Goal: Task Accomplishment & Management: Use online tool/utility

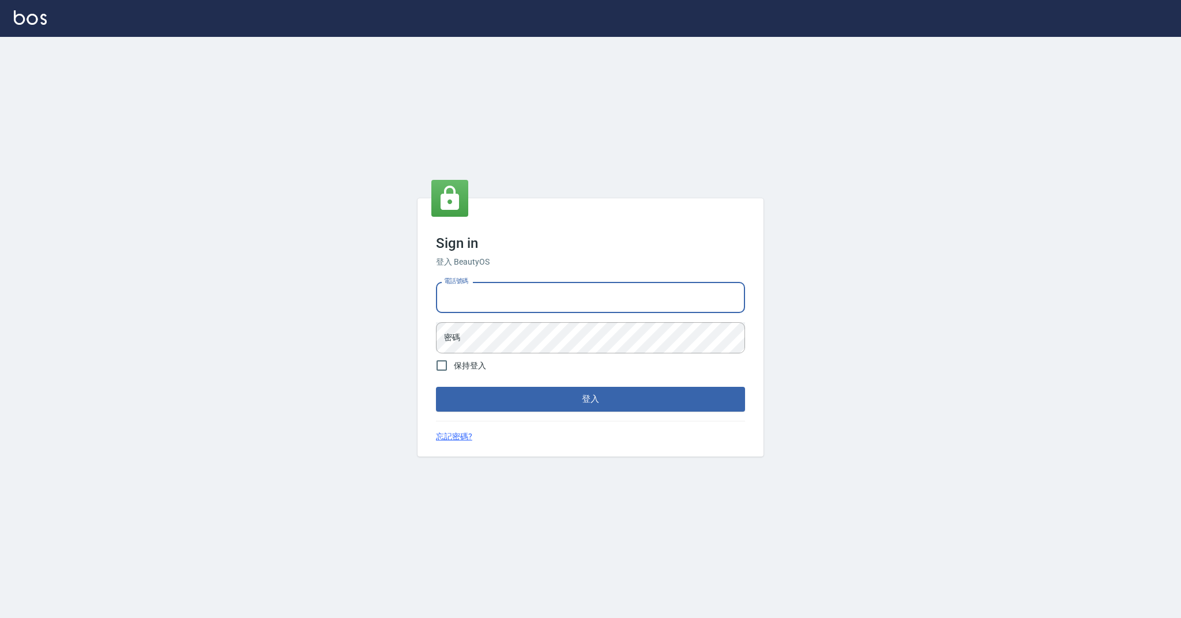
type input "0958051258"
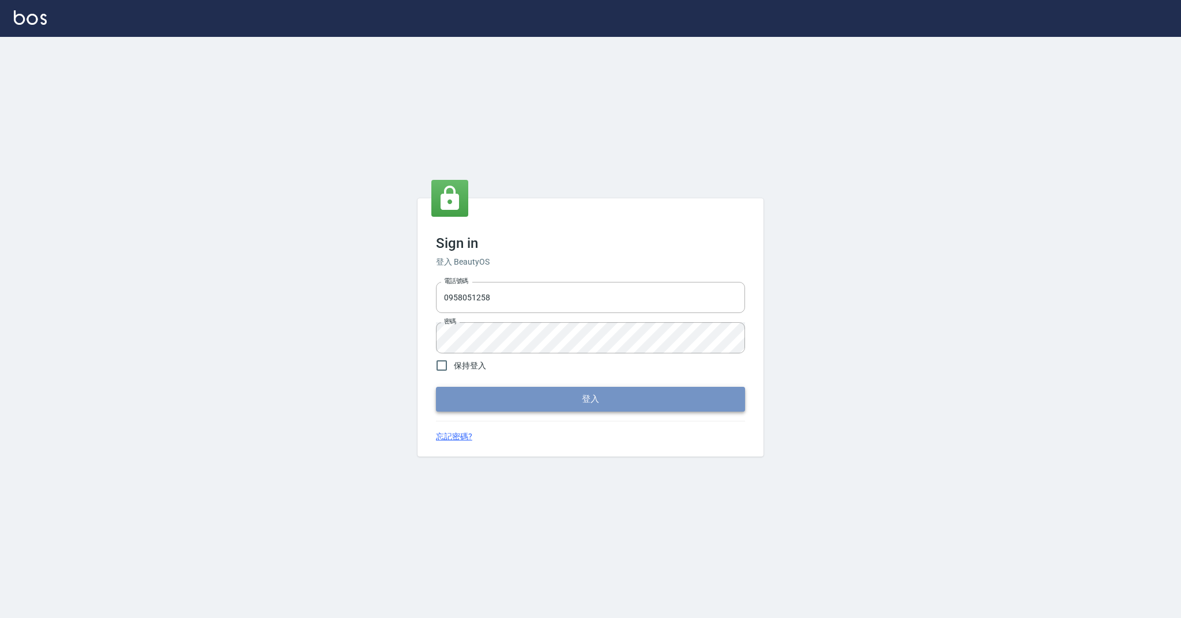
click at [498, 400] on button "登入" at bounding box center [590, 399] width 309 height 24
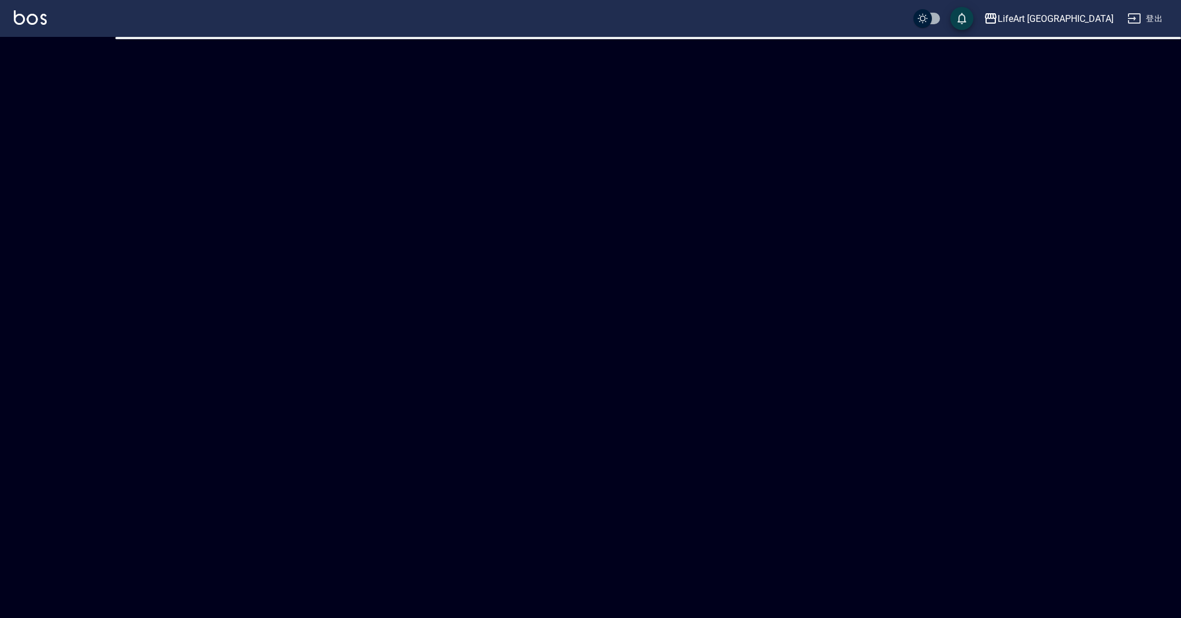
checkbox input "true"
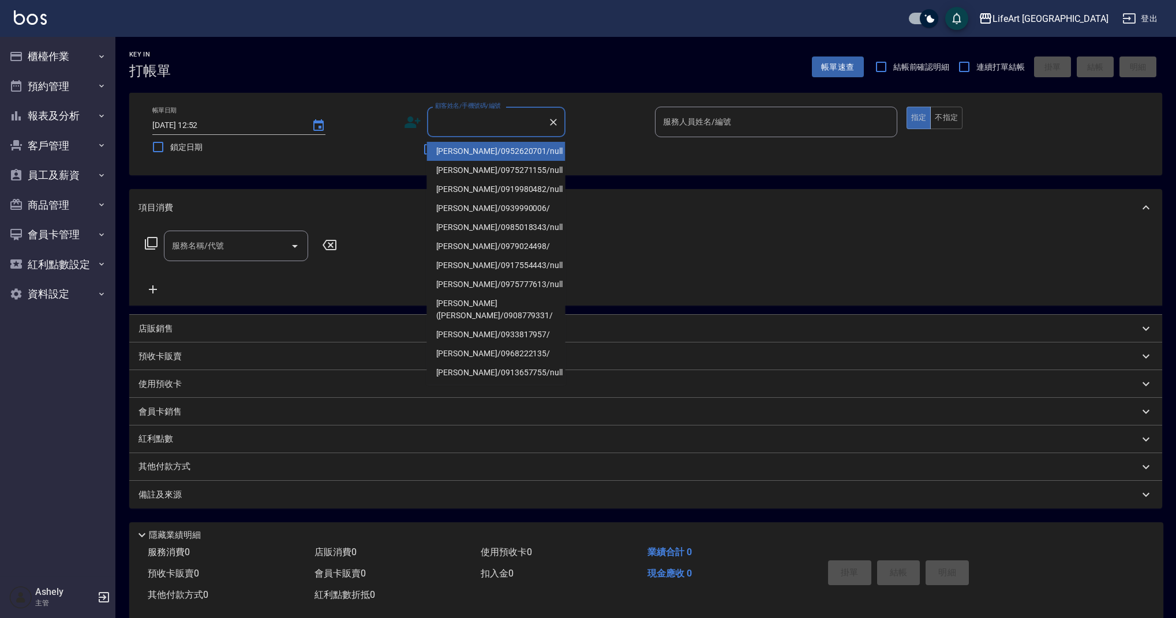
click at [461, 122] on input "顧客姓名/手機號碼/編號" at bounding box center [487, 122] width 111 height 20
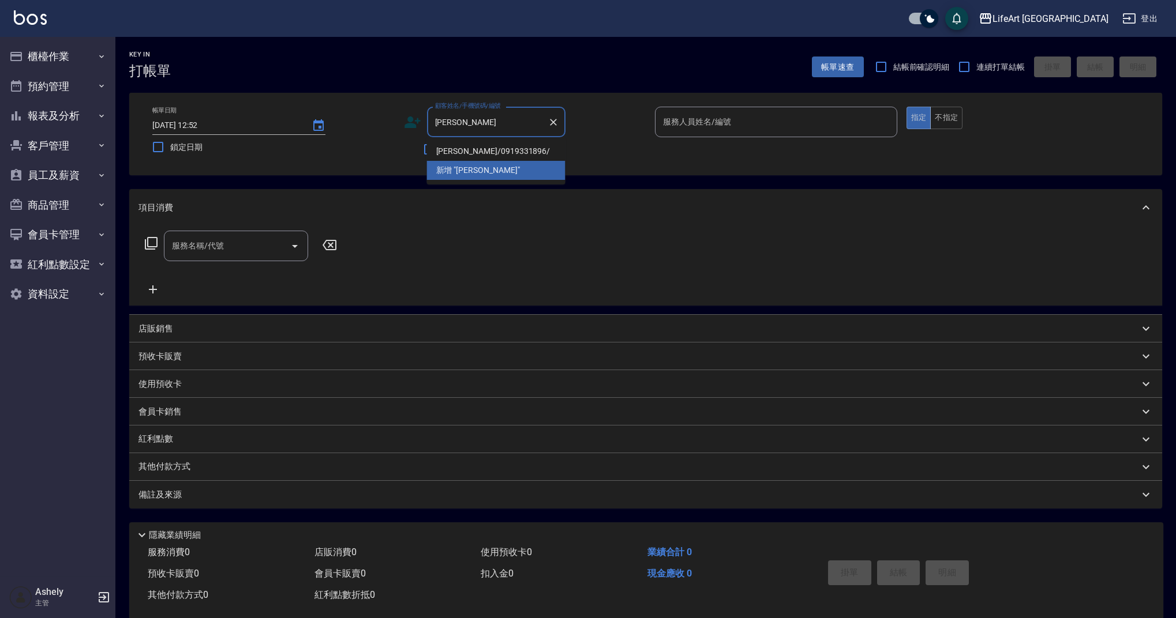
drag, startPoint x: 506, startPoint y: 149, endPoint x: 492, endPoint y: 177, distance: 31.7
click at [507, 149] on li "郭祝冬/0919331896/" at bounding box center [496, 151] width 138 height 19
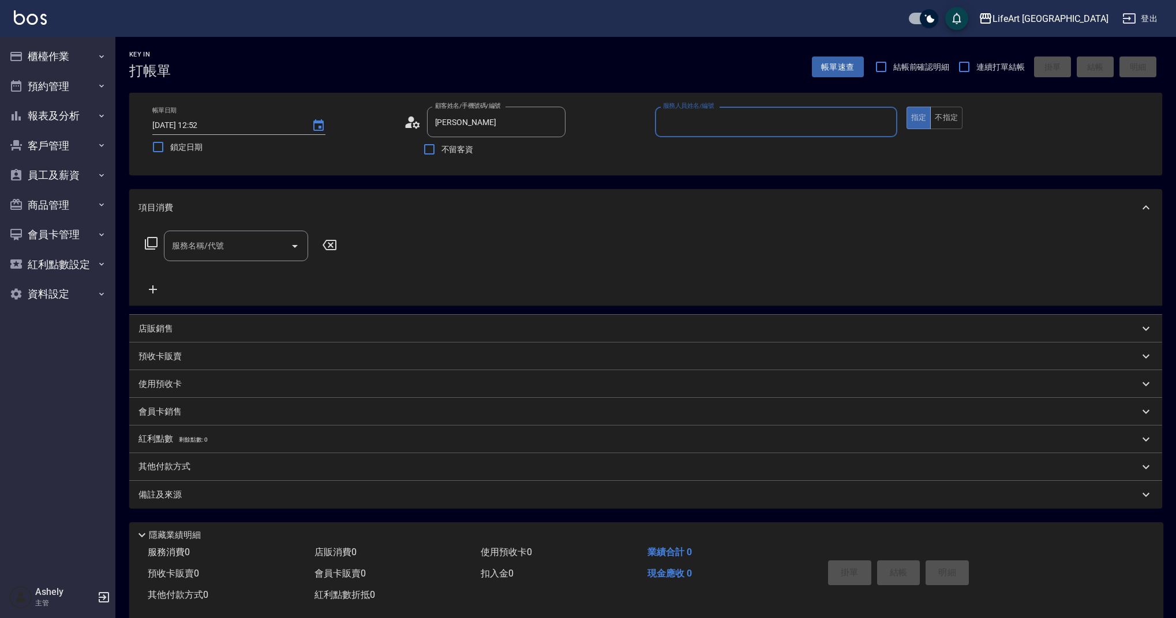
type input "郭祝冬/0919331896/"
type input "Weiwei-w"
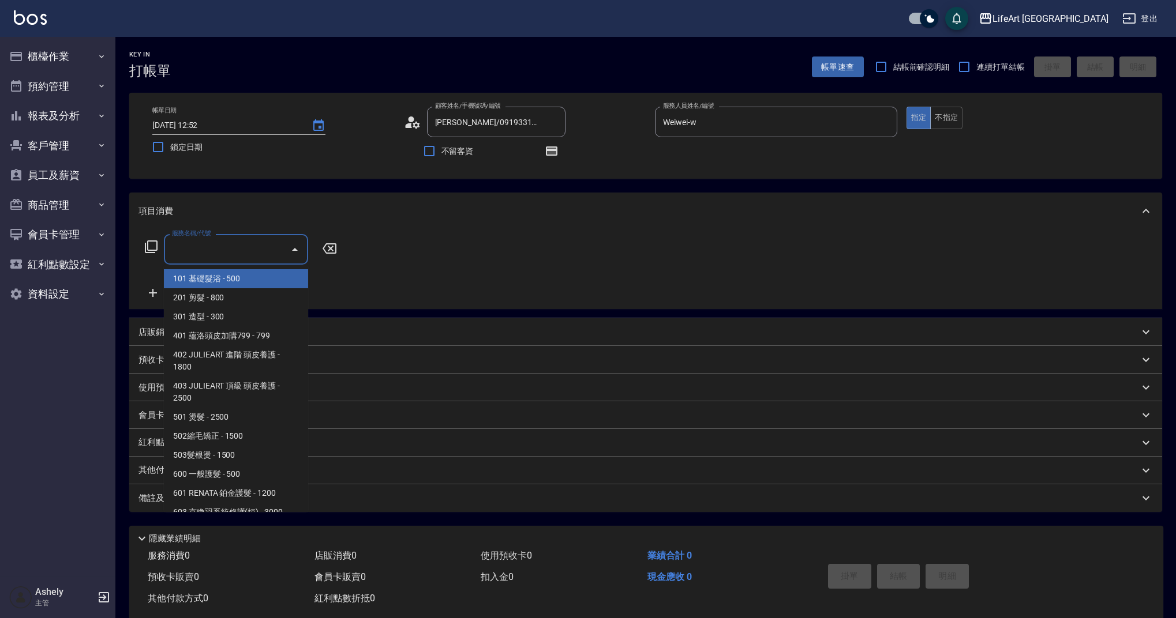
drag, startPoint x: 187, startPoint y: 256, endPoint x: 204, endPoint y: 254, distance: 16.8
click at [187, 256] on input "服務名稱/代號" at bounding box center [227, 249] width 117 height 20
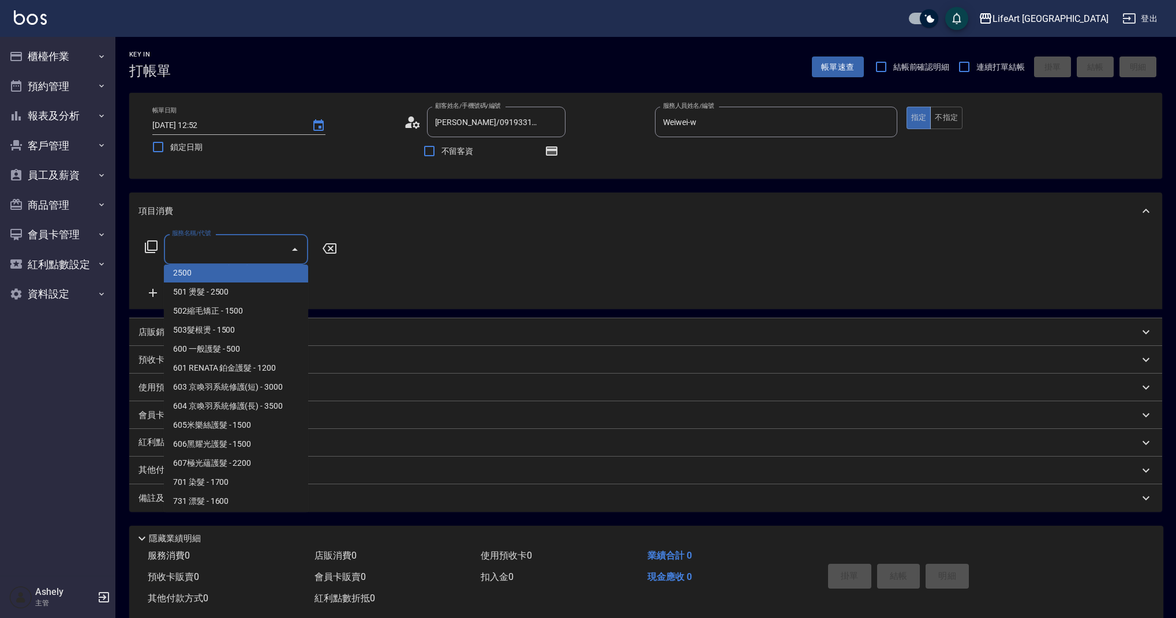
scroll to position [148, 0]
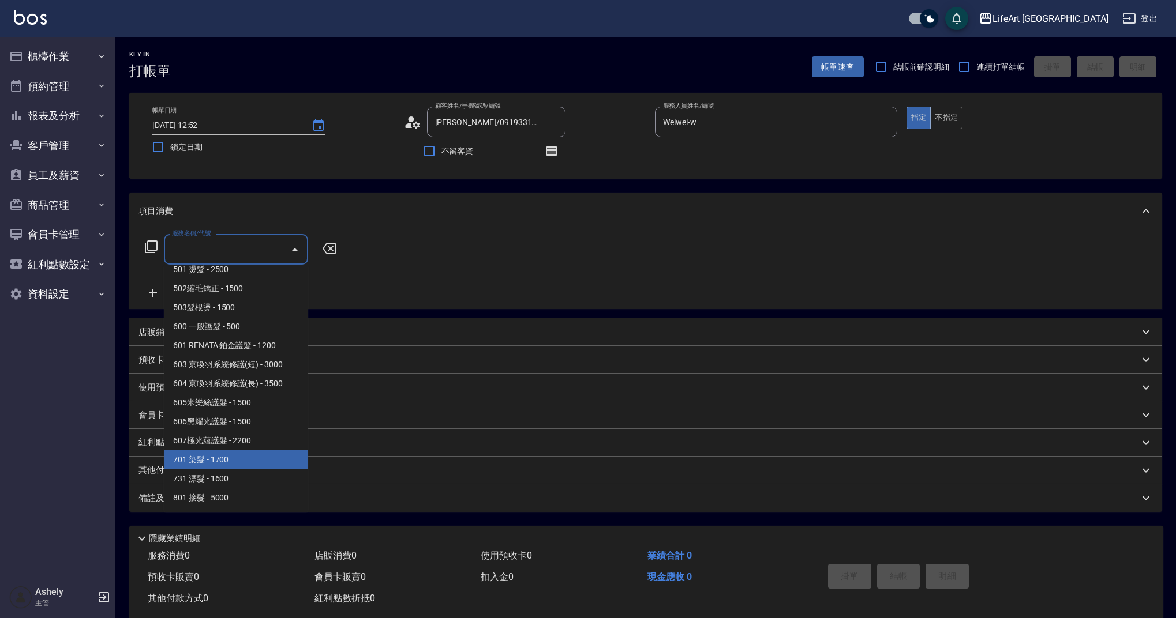
click at [235, 466] on span "701 染髮 - 1700" at bounding box center [236, 460] width 144 height 19
type input "701 染髮(701)"
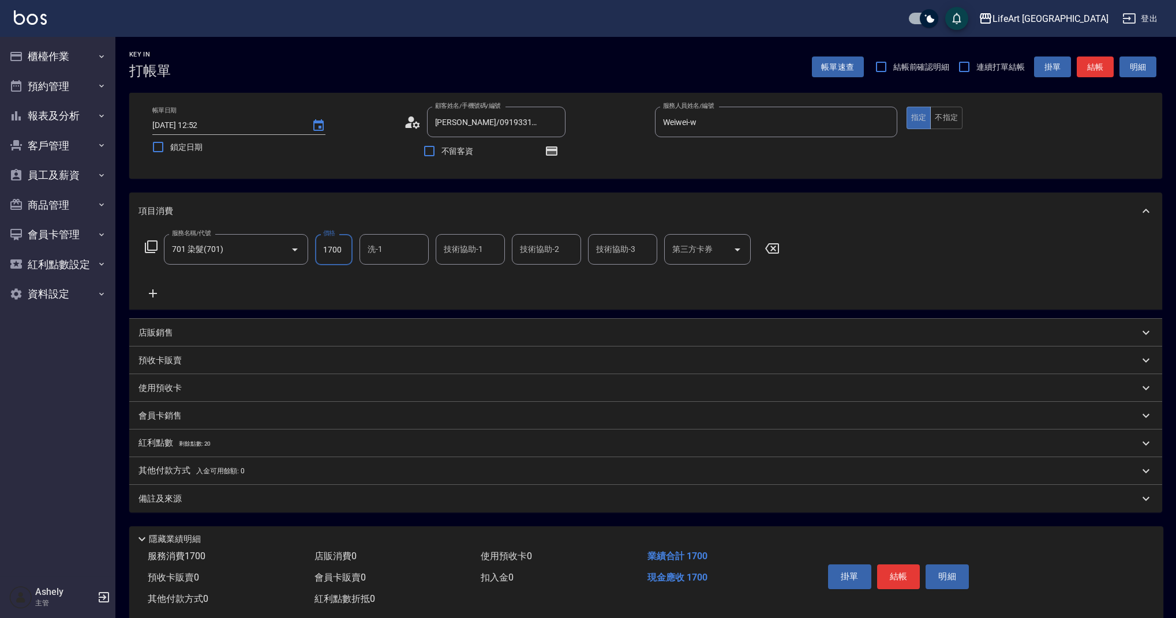
drag, startPoint x: 345, startPoint y: 254, endPoint x: 314, endPoint y: 249, distance: 31.5
click at [314, 249] on div "服務名稱/代號 701 染髮(701) 服務名稱/代號 價格 1700 價格 洗-1 洗-1 技術協助-1 技術協助-1 技術協助-2 技術協助-2 技術協助…" at bounding box center [462, 249] width 648 height 31
type input "2640"
click at [390, 252] on input "洗-1" at bounding box center [394, 249] width 59 height 20
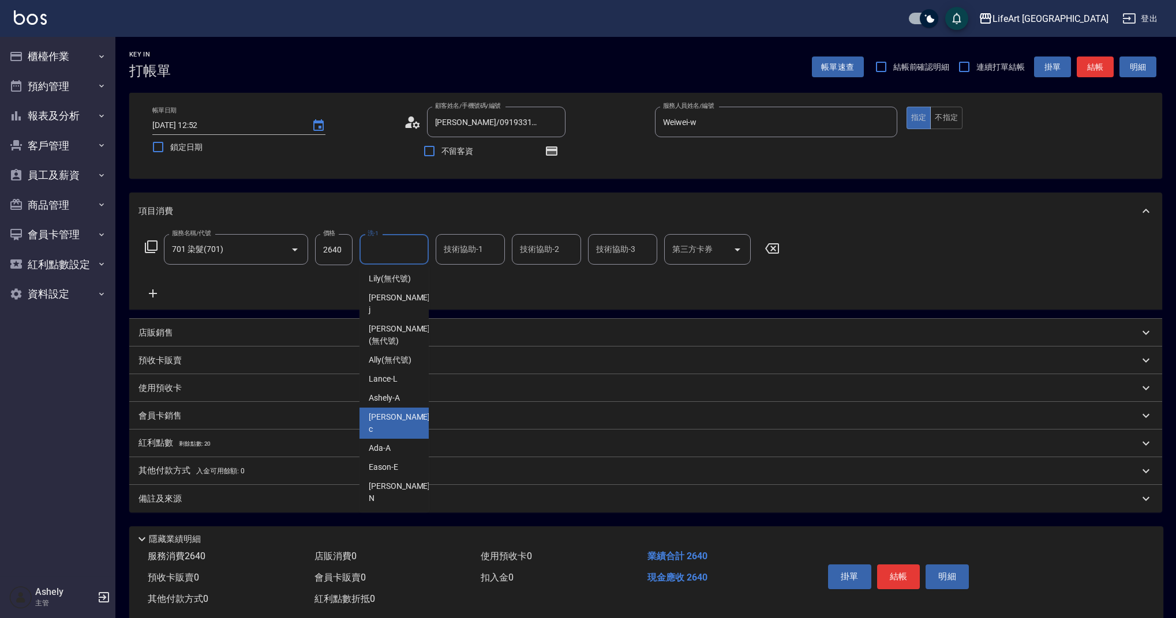
click at [393, 408] on div "Casey -c" at bounding box center [393, 423] width 69 height 31
type input "Casey-c"
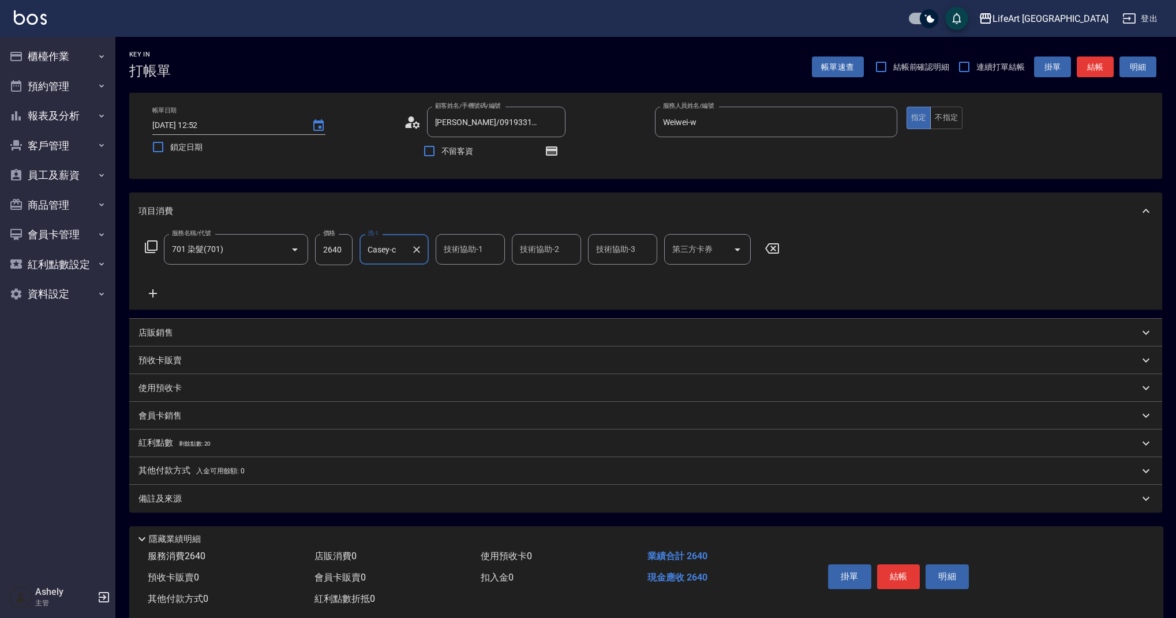
click at [460, 245] on div "技術協助-1 技術協助-1" at bounding box center [470, 249] width 69 height 31
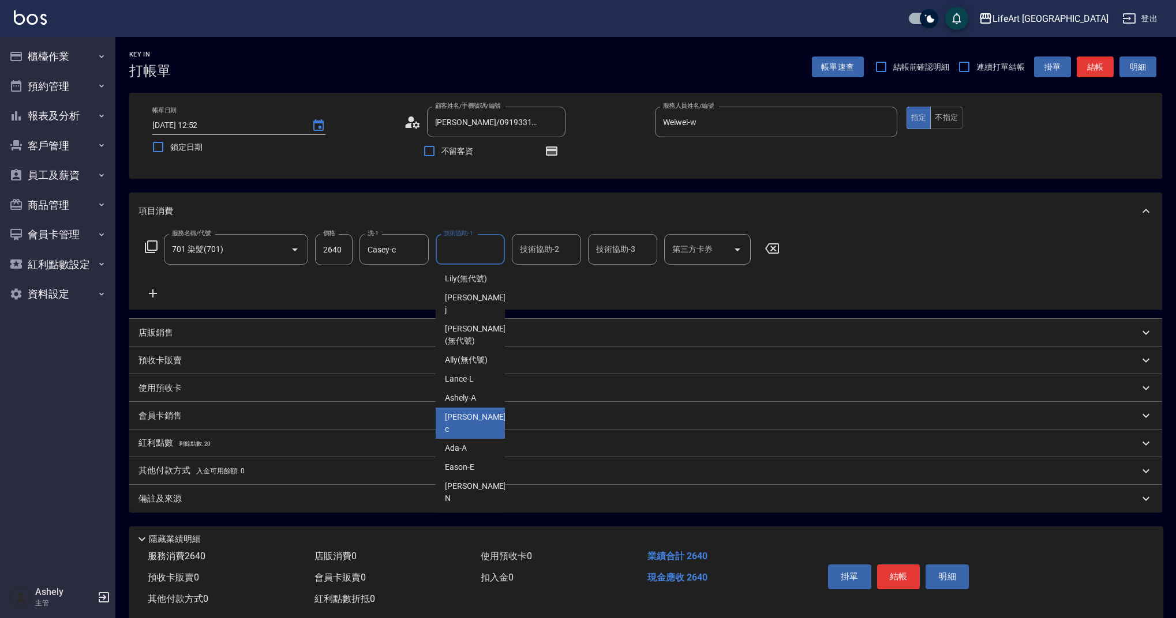
click at [484, 408] on div "Casey -c" at bounding box center [470, 423] width 69 height 31
type input "Casey-c"
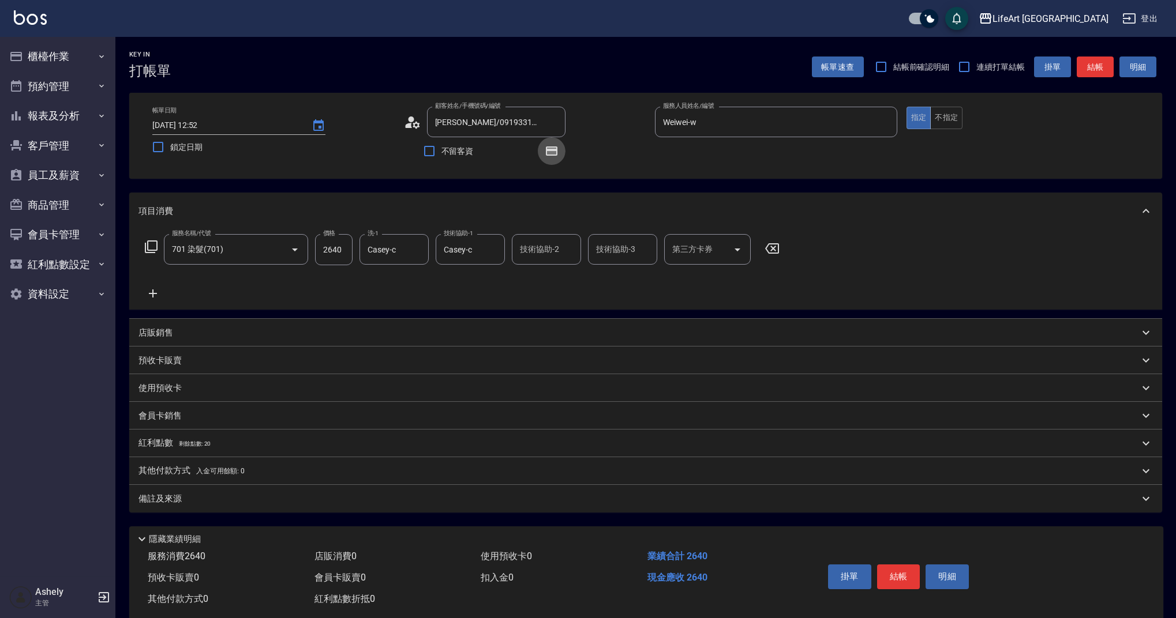
click at [553, 149] on icon "button" at bounding box center [552, 151] width 12 height 9
click at [184, 441] on span "剩餘點數: 20" at bounding box center [195, 444] width 32 height 6
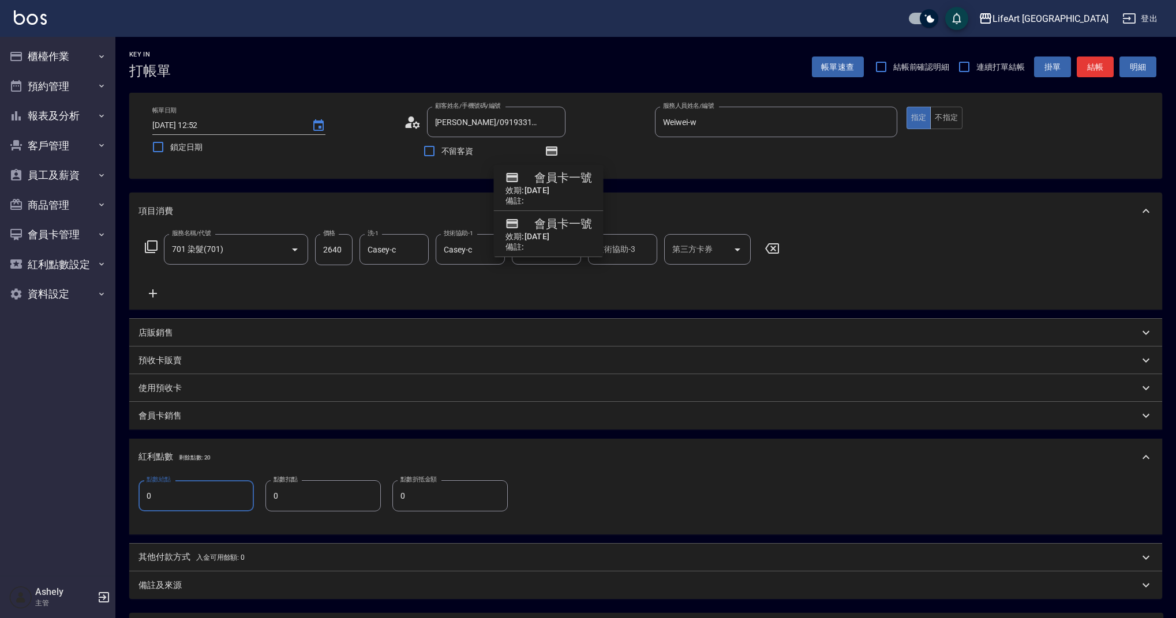
drag, startPoint x: 171, startPoint y: 495, endPoint x: 136, endPoint y: 494, distance: 34.6
click at [136, 494] on div "點數給點 0 點數給點 點數扣點 0 點數扣點 點數折抵金額 0 點數折抵金額" at bounding box center [645, 505] width 1033 height 59
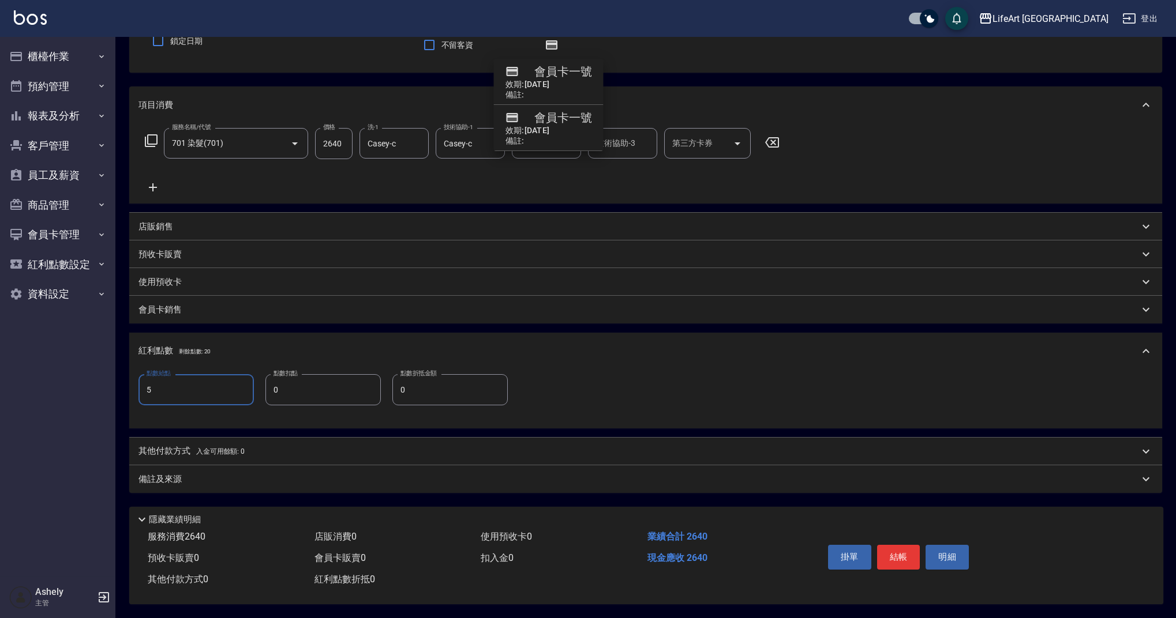
type input "5"
click at [147, 483] on div "備註及來源" at bounding box center [645, 480] width 1033 height 28
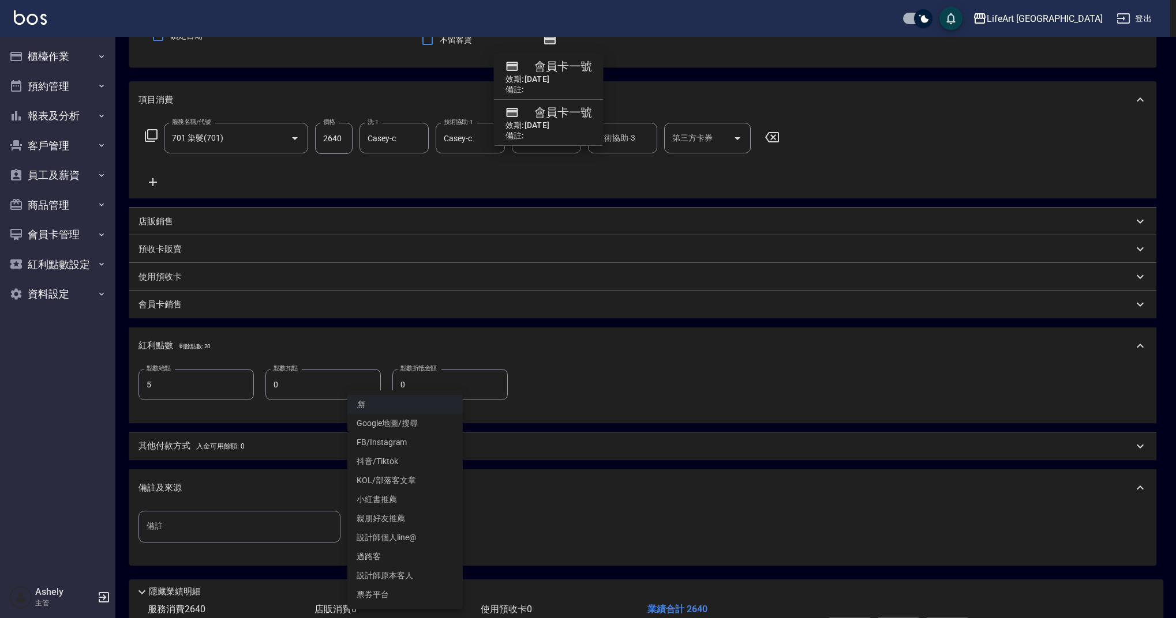
click at [436, 531] on body "LifeArt 蘆洲 登出 櫃檯作業 打帳單 帳單列表 現金收支登錄 高階收支登錄 材料自購登錄 每日結帳 排班表 現場電腦打卡 預約管理 預約管理 單日預約…" at bounding box center [588, 290] width 1176 height 802
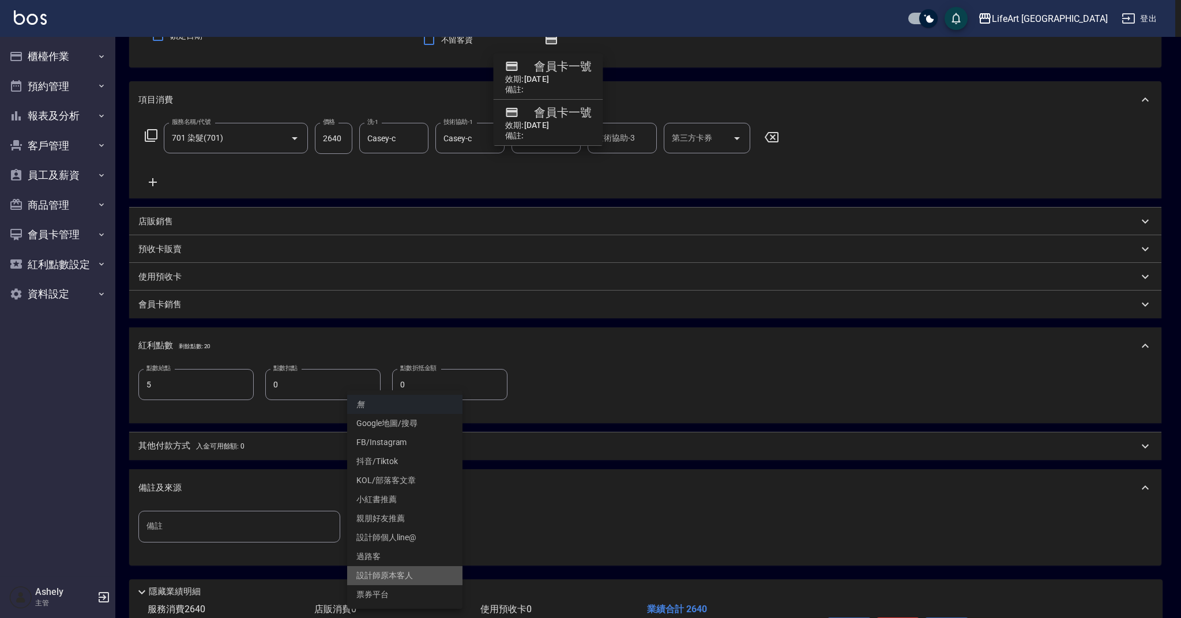
click at [419, 577] on li "設計師原本客人" at bounding box center [404, 575] width 115 height 19
type input "設計師原本客人"
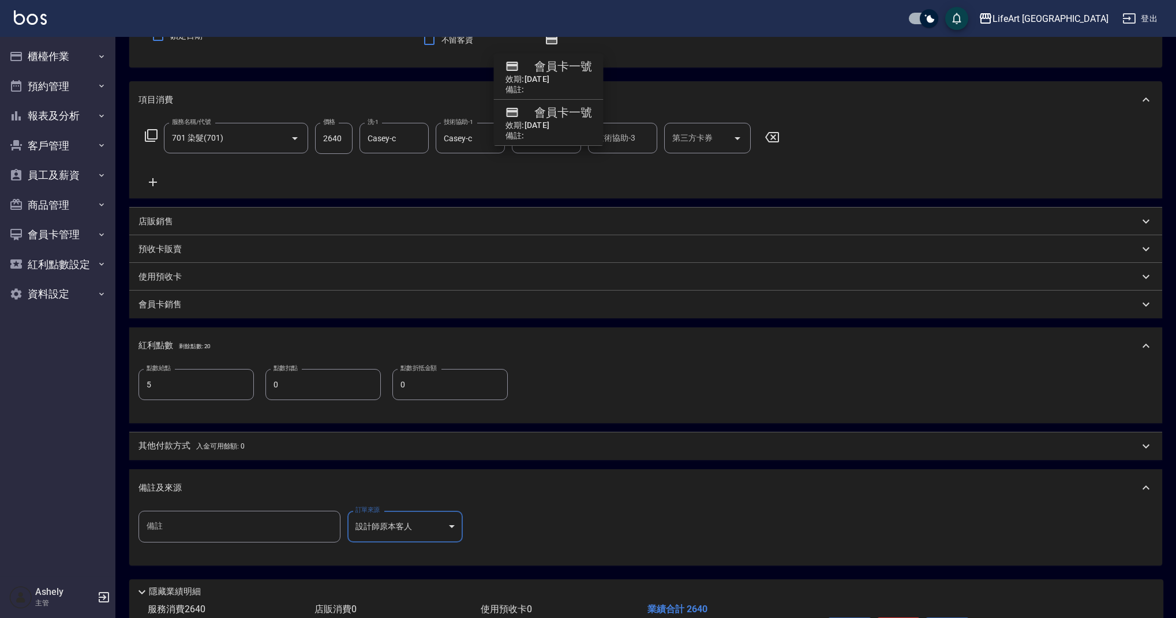
scroll to position [189, 0]
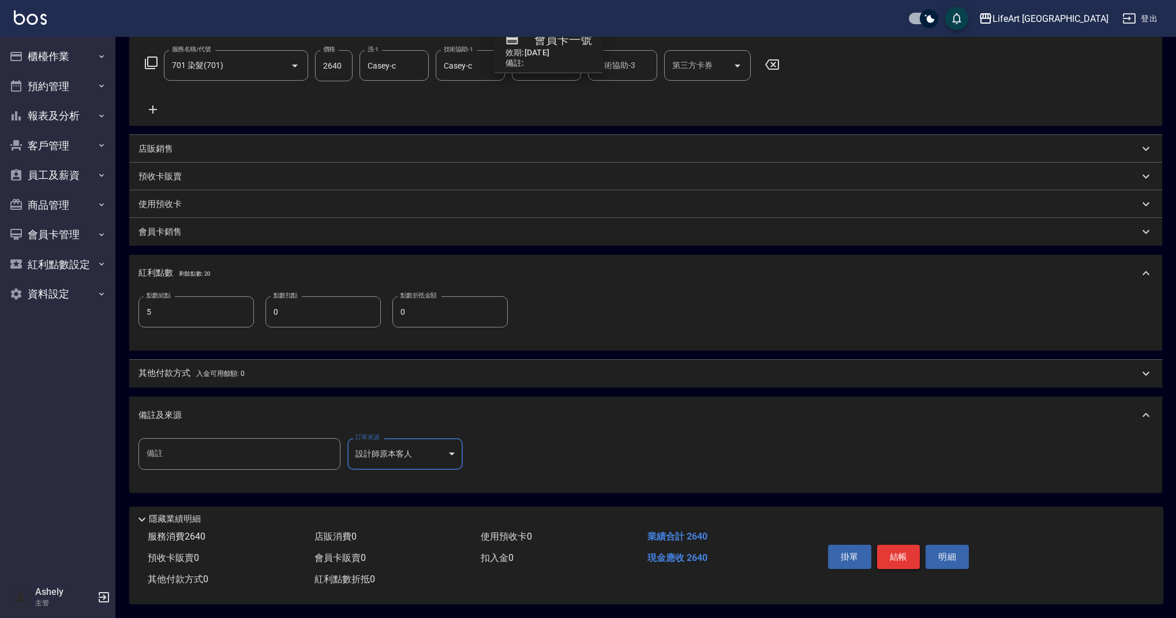
click at [895, 553] on button "結帳" at bounding box center [898, 557] width 43 height 24
